Goal: Task Accomplishment & Management: Manage account settings

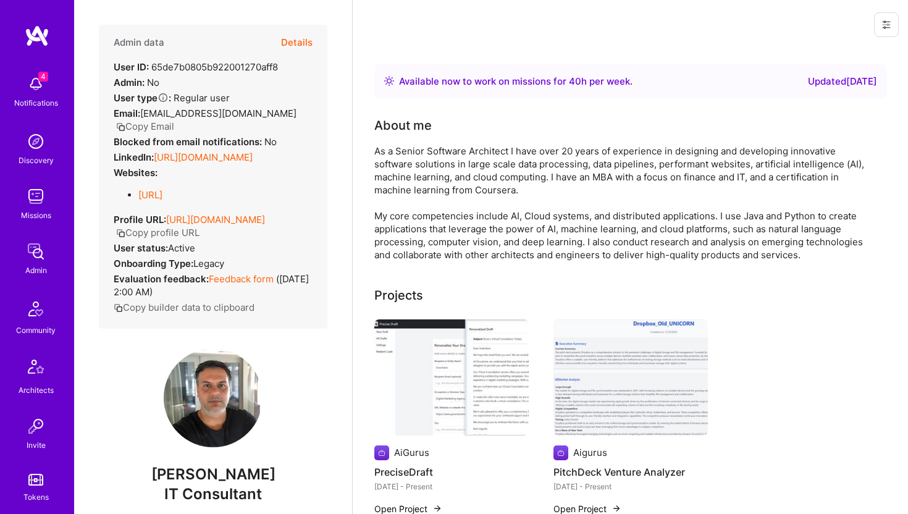
click at [303, 43] on button "Details" at bounding box center [297, 43] width 32 height 36
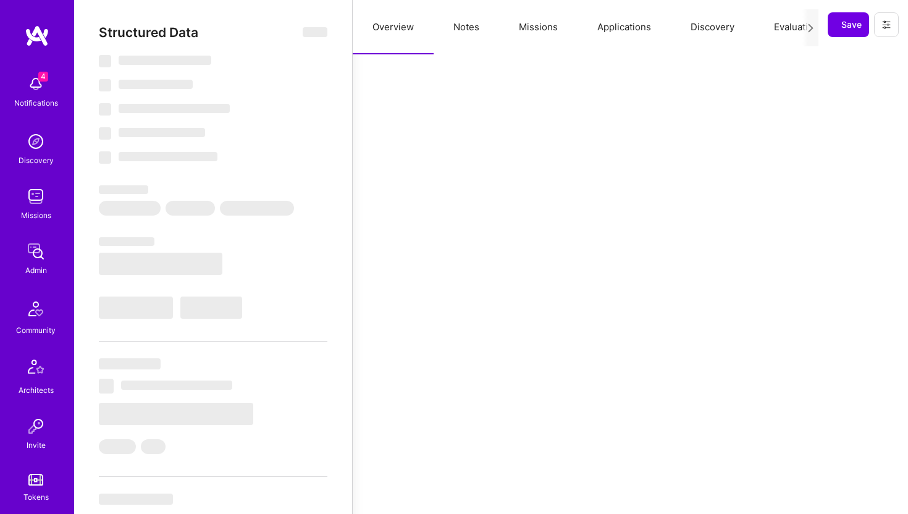
click at [768, 36] on button "Evaluation" at bounding box center [796, 27] width 85 height 54
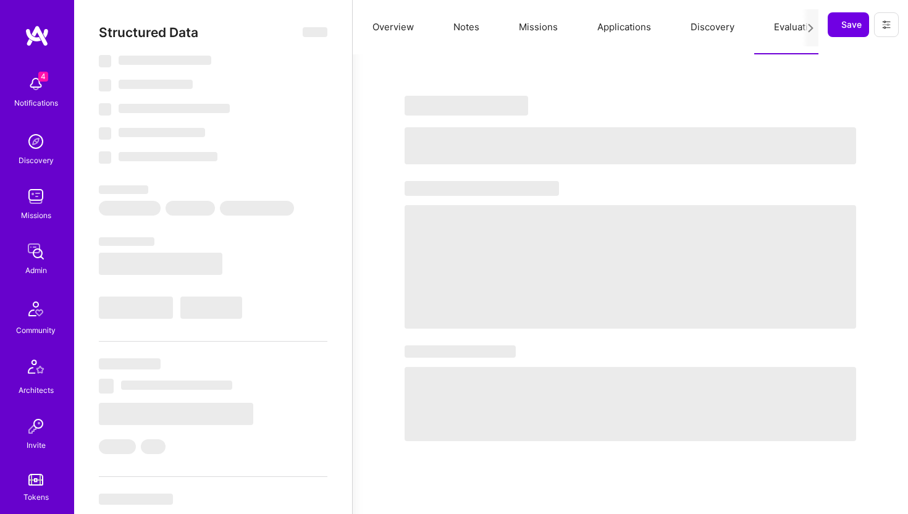
select select "Right Now"
select select "Verified"
select select "US"
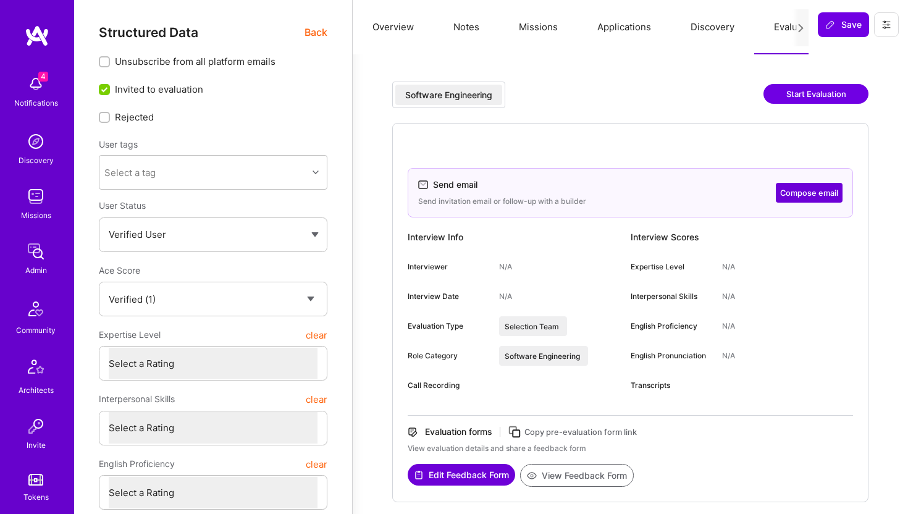
scroll to position [274, 0]
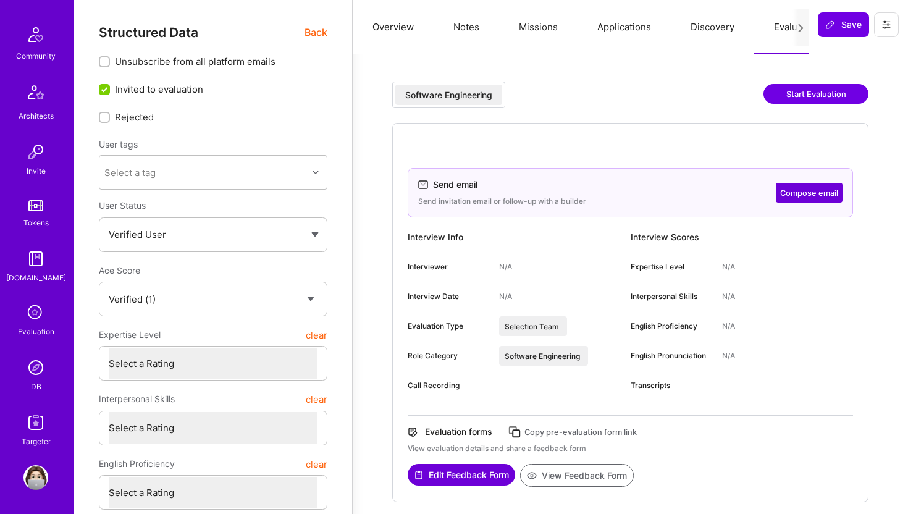
click at [40, 366] on img at bounding box center [35, 367] width 25 height 25
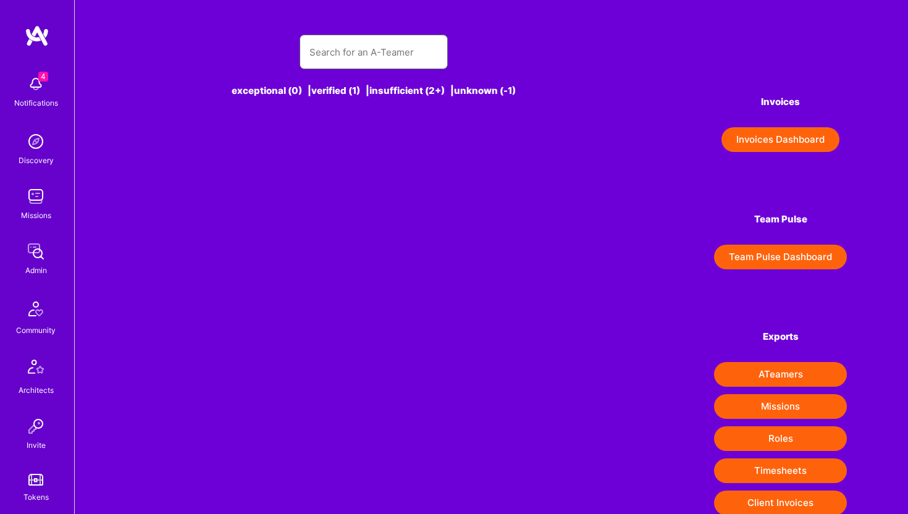
click at [355, 54] on input "text" at bounding box center [374, 52] width 128 height 32
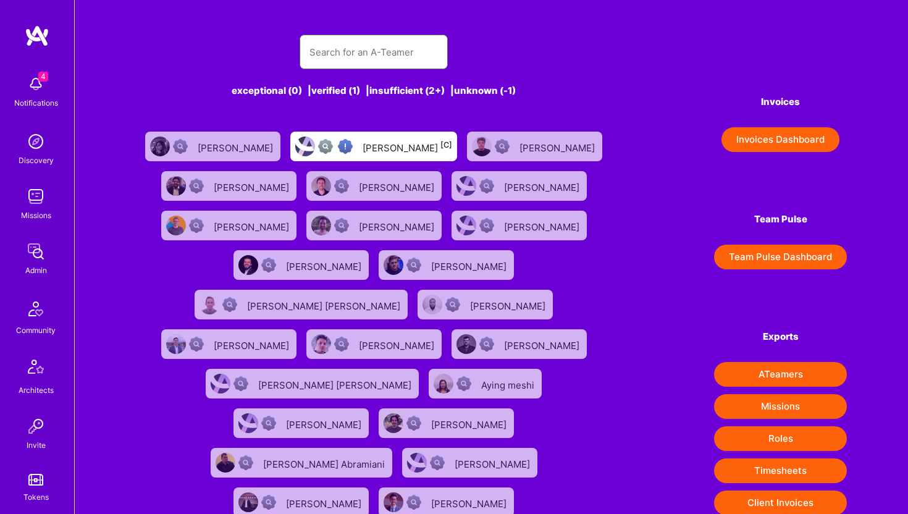
paste input "anthony@bluxomelabs.com"
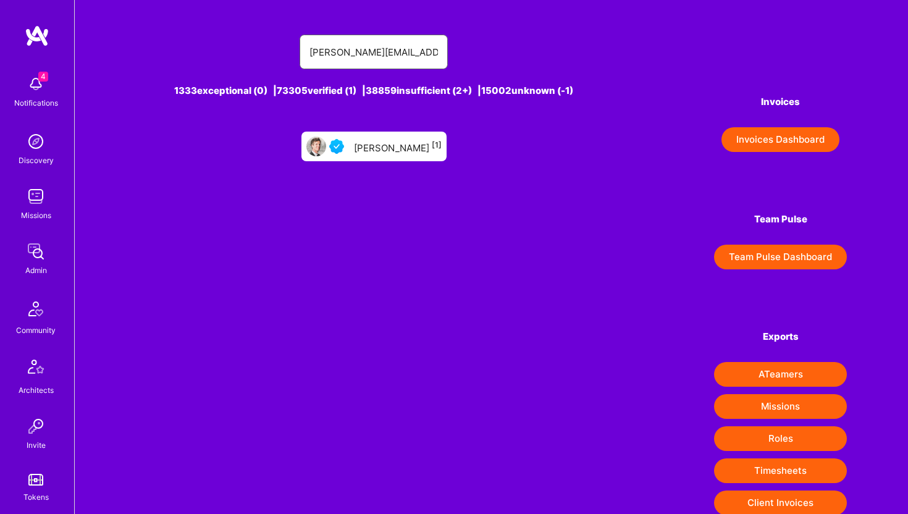
type input "anthony@bluxomelabs.com"
click at [382, 156] on div "Anthony Bull [1]" at bounding box center [373, 147] width 145 height 30
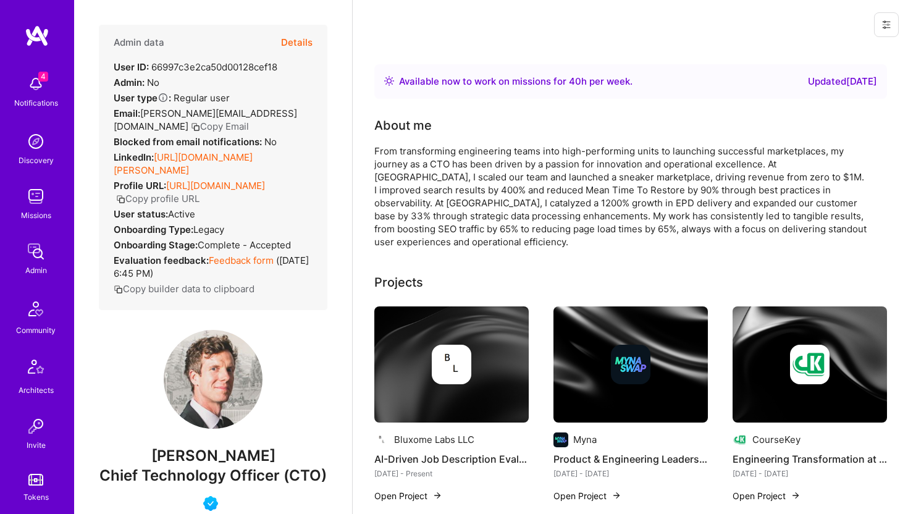
click at [293, 36] on button "Details" at bounding box center [297, 43] width 32 height 36
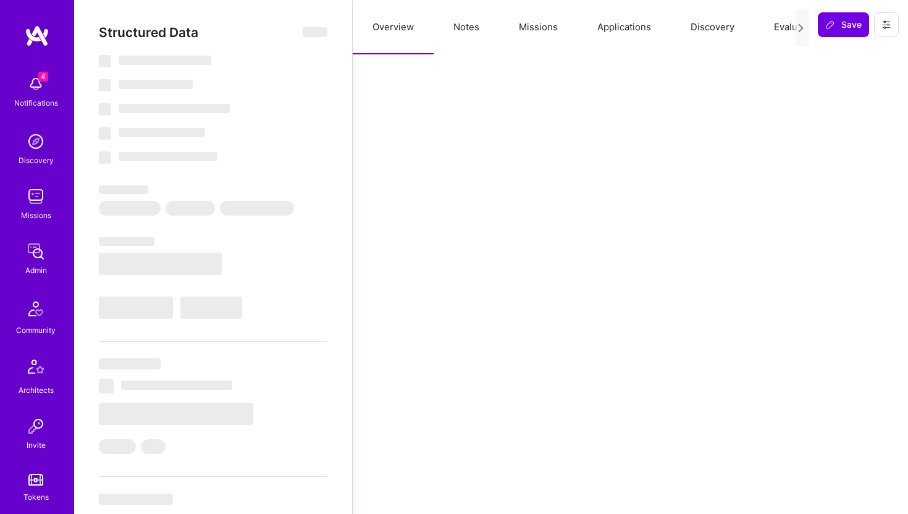
type textarea "x"
select select "Right Now"
select select "4"
select select "7"
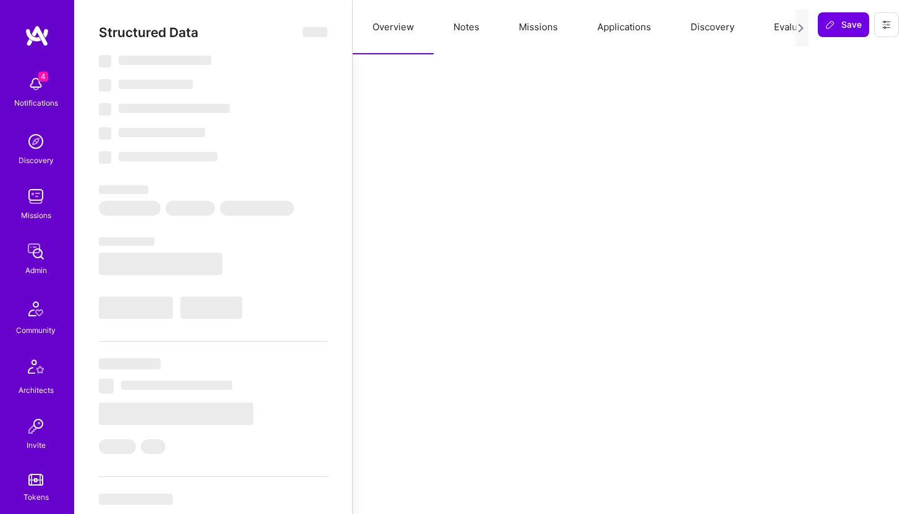
select select "7"
select select "US"
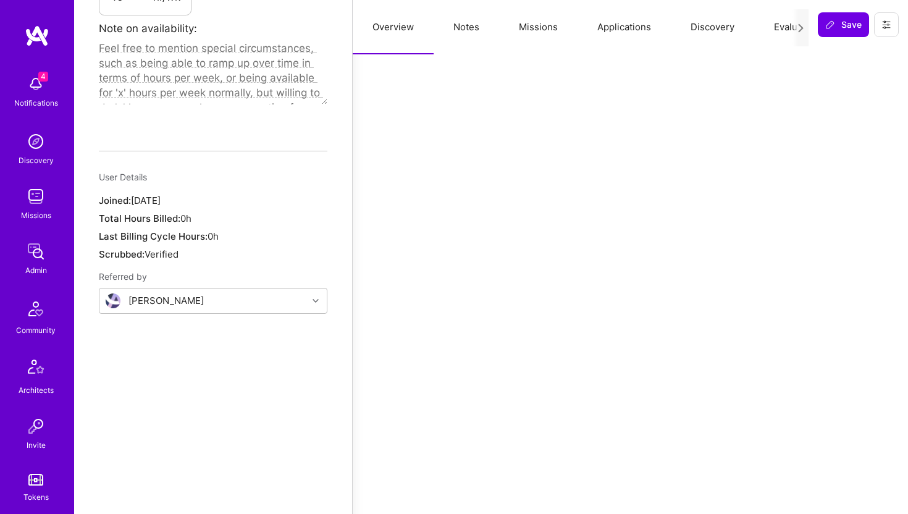
scroll to position [811, 0]
click at [890, 32] on button at bounding box center [886, 24] width 25 height 25
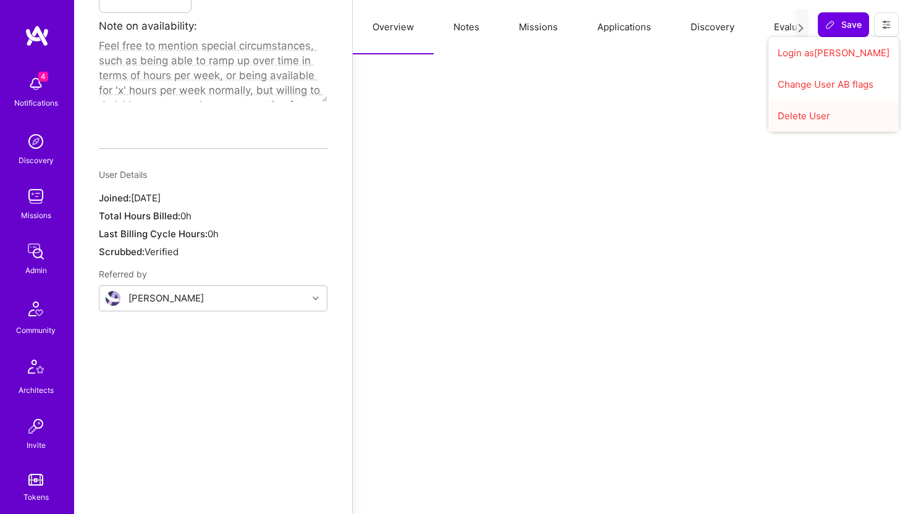
click at [832, 115] on button "Delete User" at bounding box center [834, 116] width 130 height 32
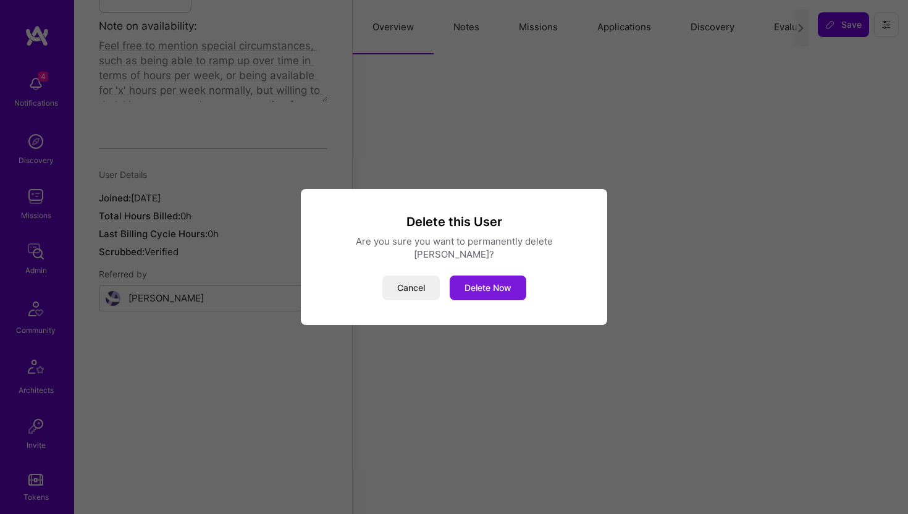
click at [480, 276] on button "Delete Now" at bounding box center [488, 288] width 77 height 25
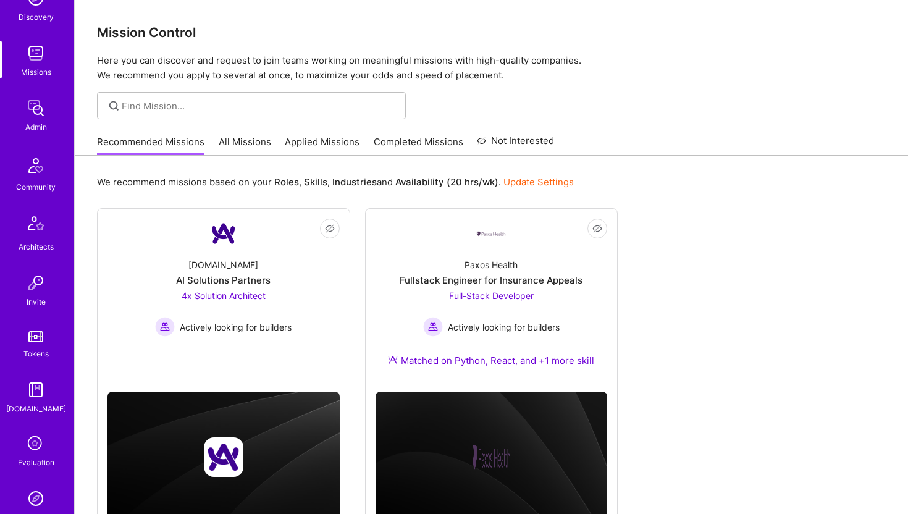
scroll to position [274, 0]
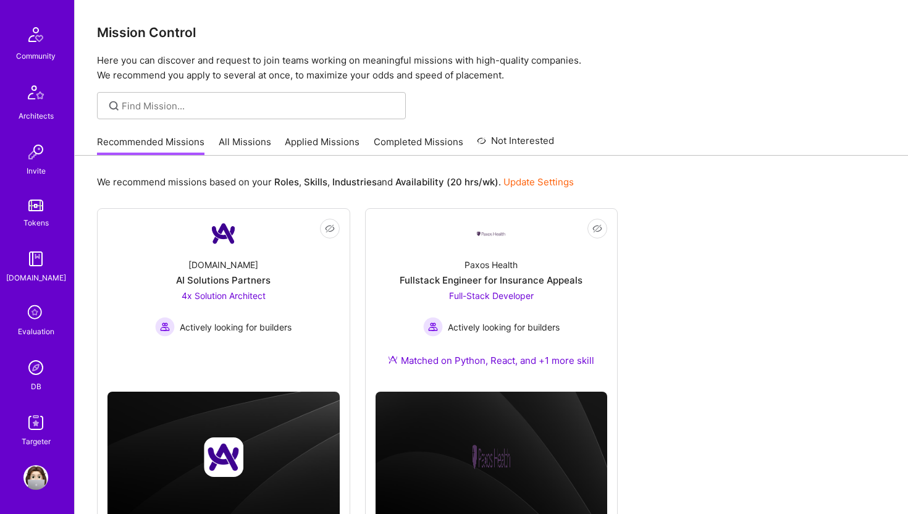
click at [36, 368] on img at bounding box center [35, 367] width 25 height 25
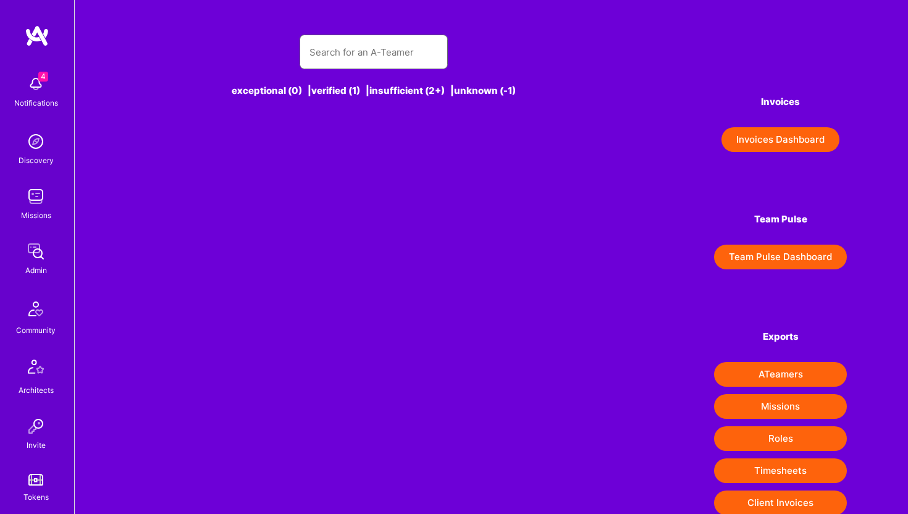
click at [355, 63] on input "text" at bounding box center [374, 52] width 128 height 32
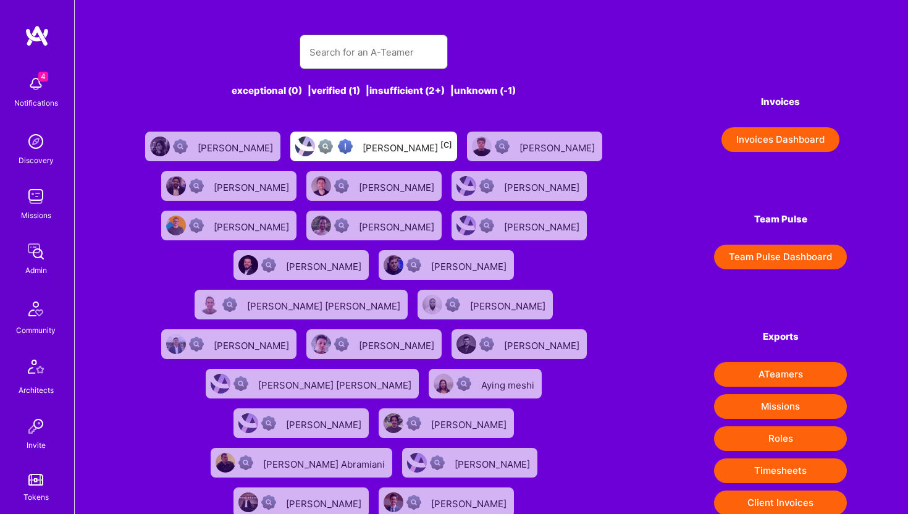
paste input "dominikgleich@gmail.com"
type input "dominikgleich@gmail.com"
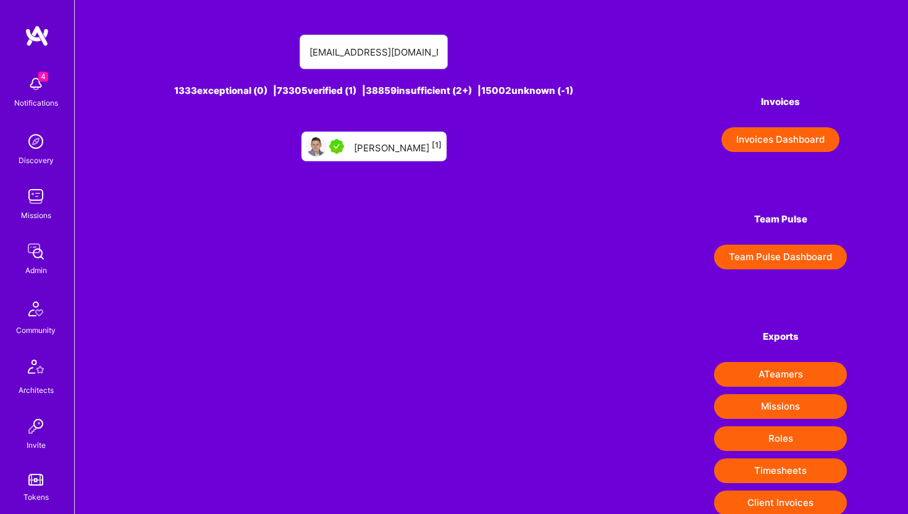
click at [394, 148] on div "Dominik Gleich [1]" at bounding box center [398, 146] width 88 height 16
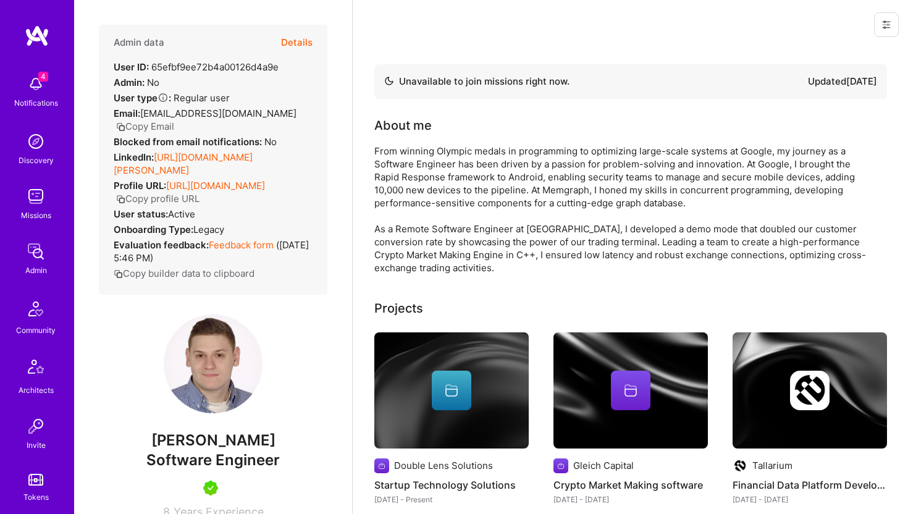
click at [292, 41] on button "Details" at bounding box center [297, 43] width 32 height 36
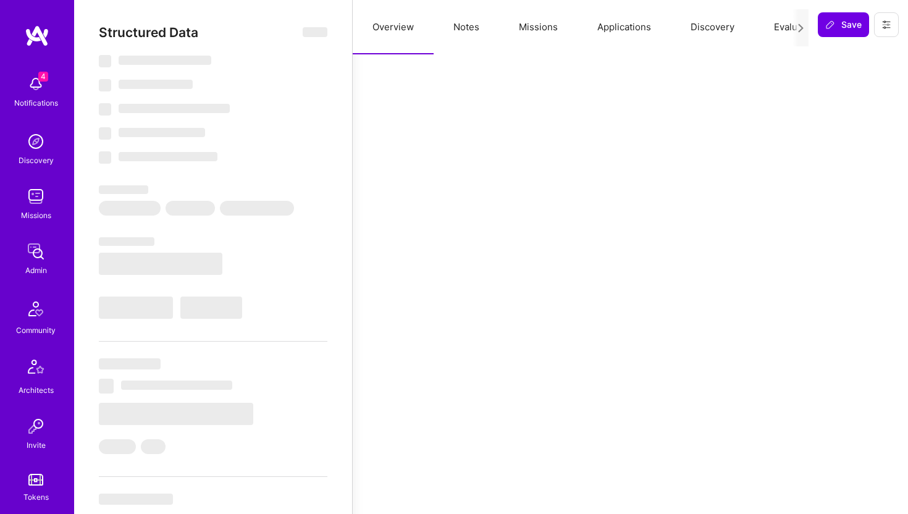
click at [554, 32] on button "Missions" at bounding box center [538, 27] width 78 height 54
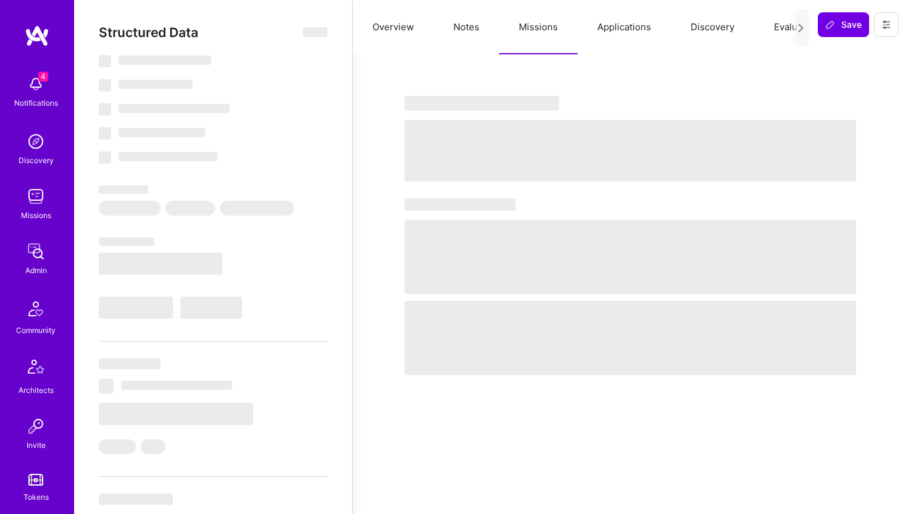
select select "Not Available"
select select "1 Month"
select select "5"
select select "4"
select select "7"
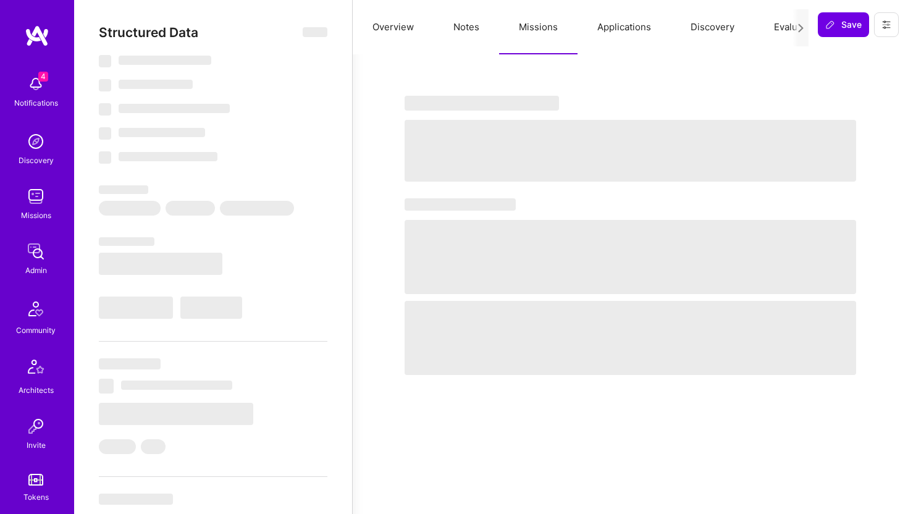
select select "7"
select select "HR"
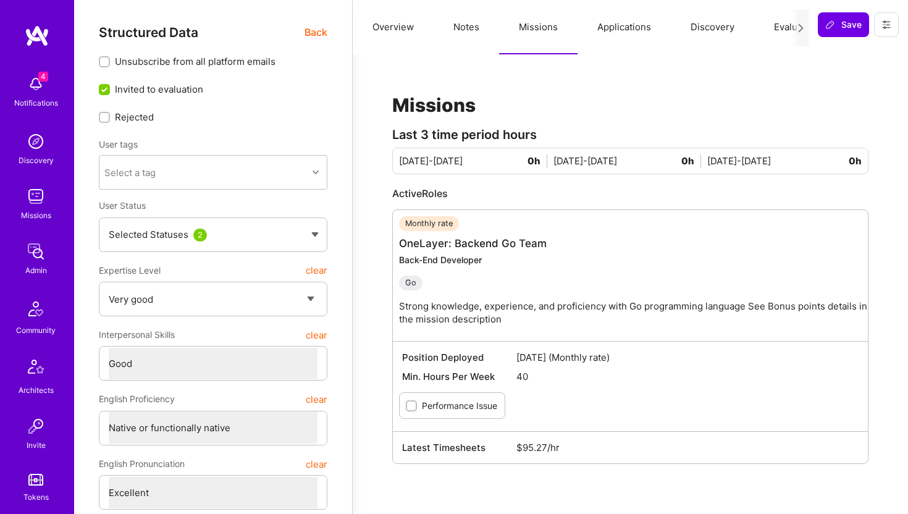
click at [314, 32] on span "Back" at bounding box center [316, 32] width 23 height 15
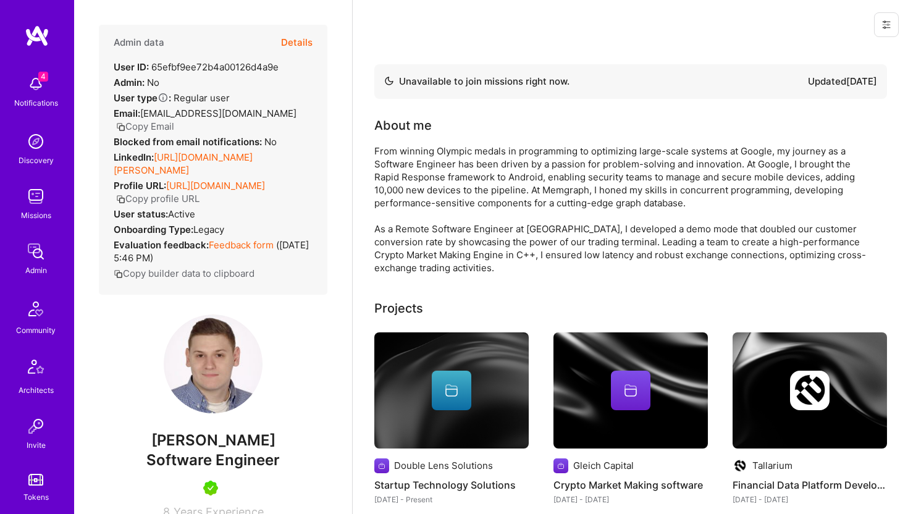
click at [245, 69] on div "User ID: 65efbf9ee72b4a00126d4a9e" at bounding box center [196, 67] width 165 height 13
copy div "65efbf9ee72b4a00126d4a9e"
